Goal: Information Seeking & Learning: Check status

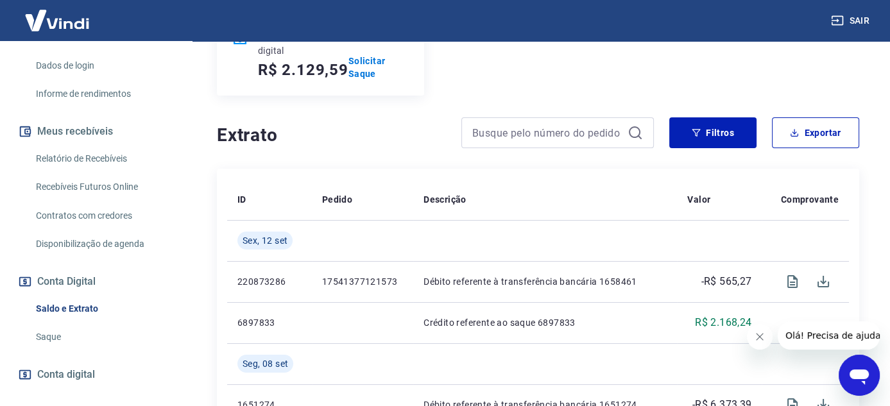
scroll to position [276, 0]
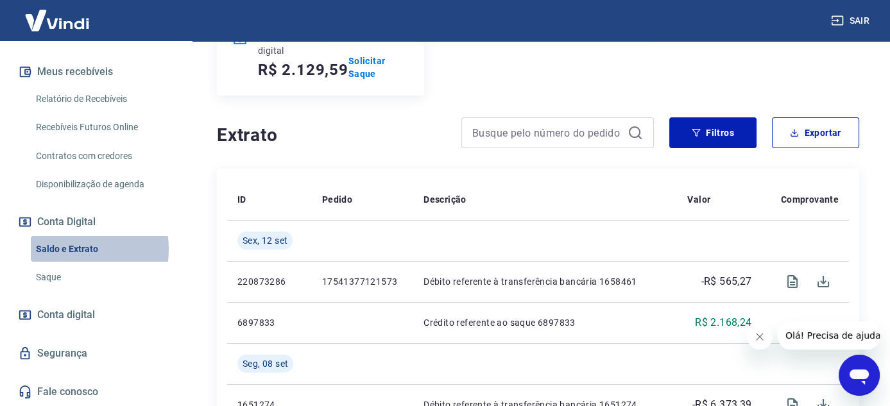
click at [67, 250] on link "Saldo e Extrato" at bounding box center [104, 249] width 146 height 26
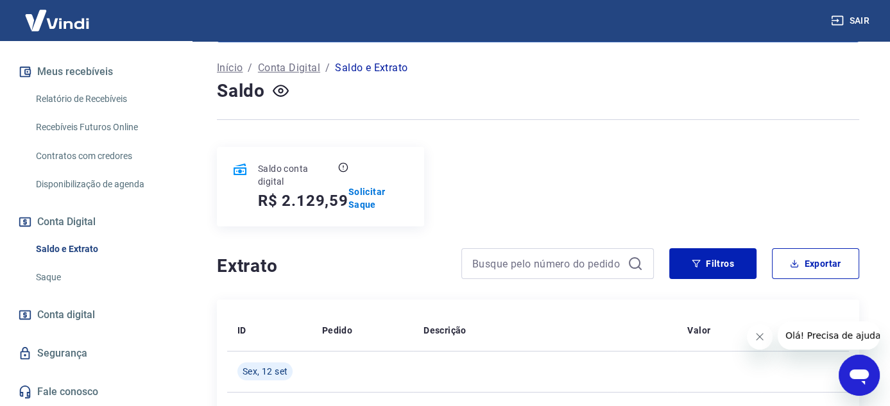
scroll to position [128, 0]
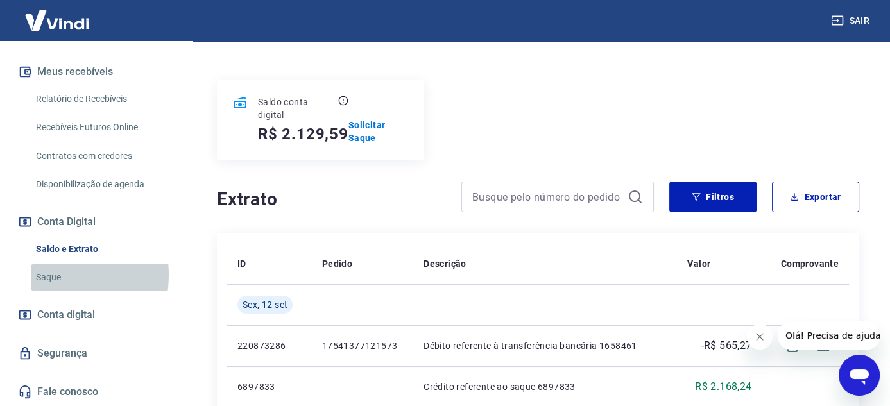
click at [52, 276] on link "Saque" at bounding box center [104, 277] width 146 height 26
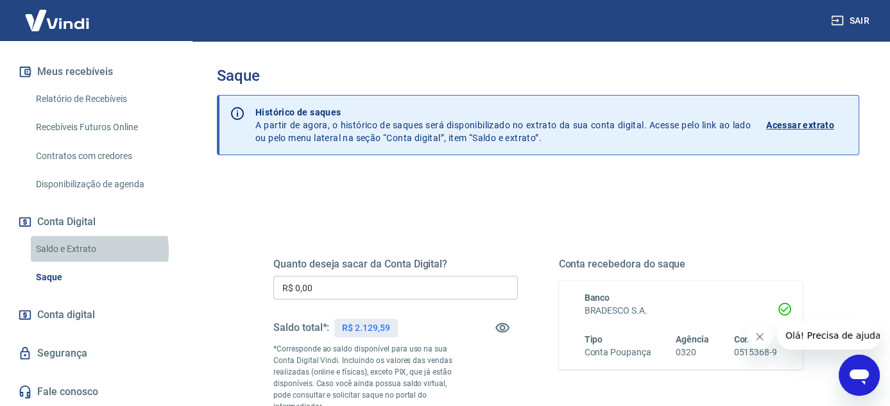
click at [80, 251] on link "Saldo e Extrato" at bounding box center [104, 249] width 146 height 26
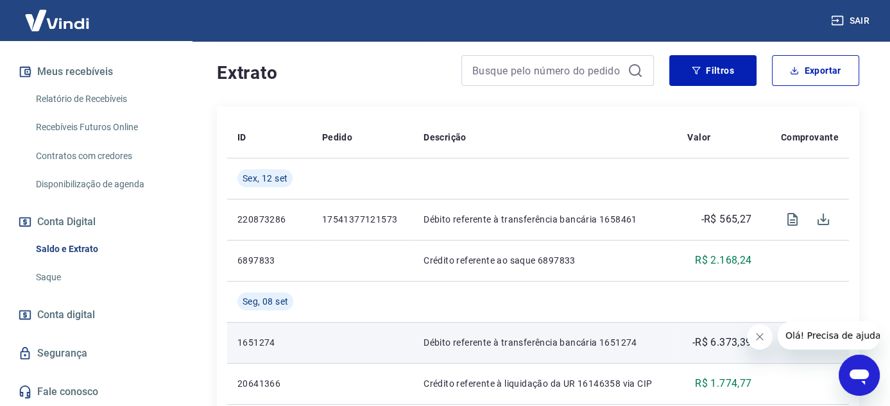
scroll to position [257, 0]
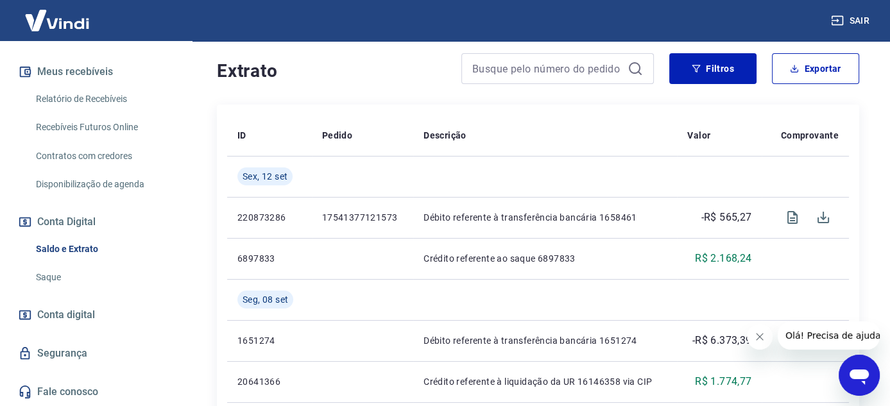
click at [759, 336] on icon "Fechar mensagem da empresa" at bounding box center [759, 337] width 10 height 10
